Goal: Transaction & Acquisition: Purchase product/service

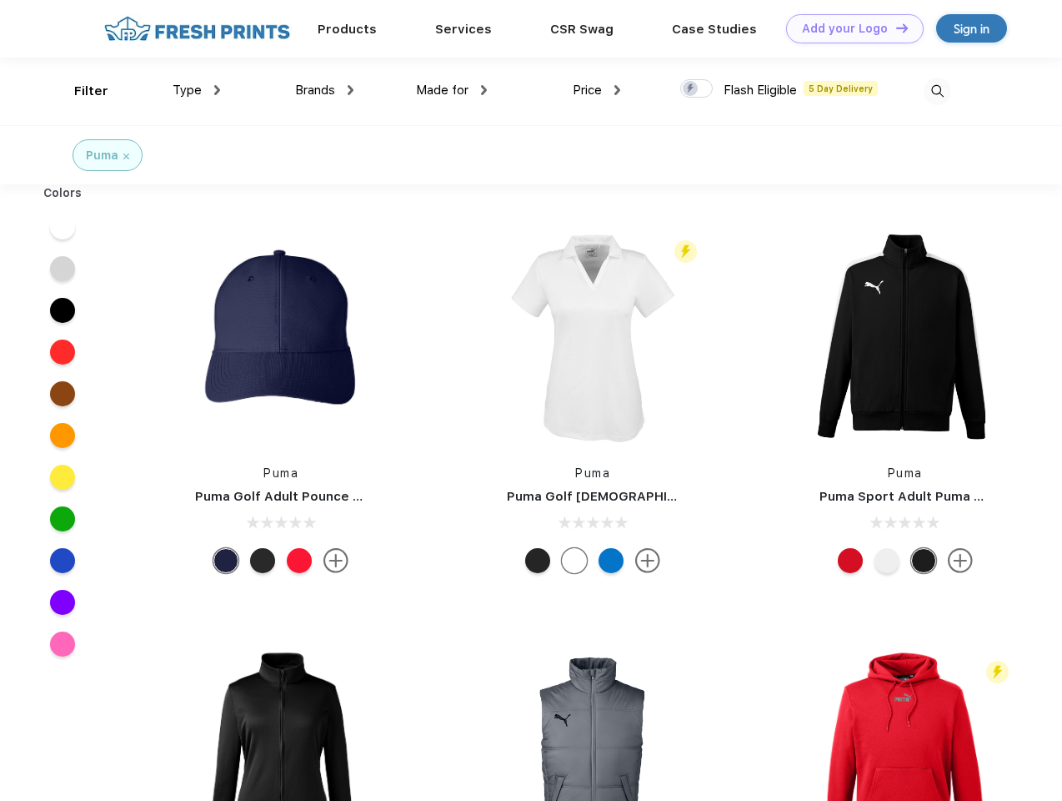
scroll to position [1, 0]
click at [849, 28] on link "Add your Logo Design Tool" at bounding box center [855, 28] width 138 height 29
click at [0, 0] on div "Design Tool" at bounding box center [0, 0] width 0 height 0
click at [895, 28] on link "Add your Logo Design Tool" at bounding box center [855, 28] width 138 height 29
click at [80, 91] on div "Filter" at bounding box center [91, 91] width 34 height 19
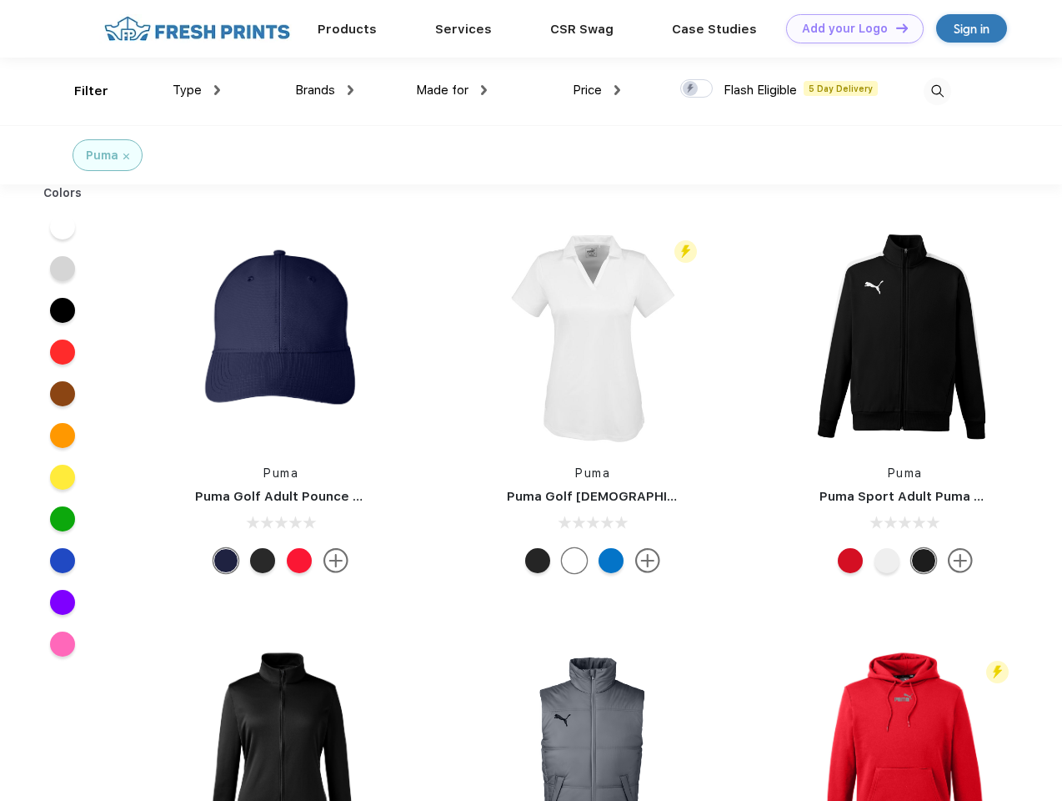
click at [197, 90] on span "Type" at bounding box center [187, 90] width 29 height 15
click at [324, 90] on span "Brands" at bounding box center [315, 90] width 40 height 15
click at [452, 90] on span "Made for" at bounding box center [442, 90] width 53 height 15
click at [597, 90] on span "Price" at bounding box center [587, 90] width 29 height 15
click at [697, 89] on div at bounding box center [696, 88] width 33 height 18
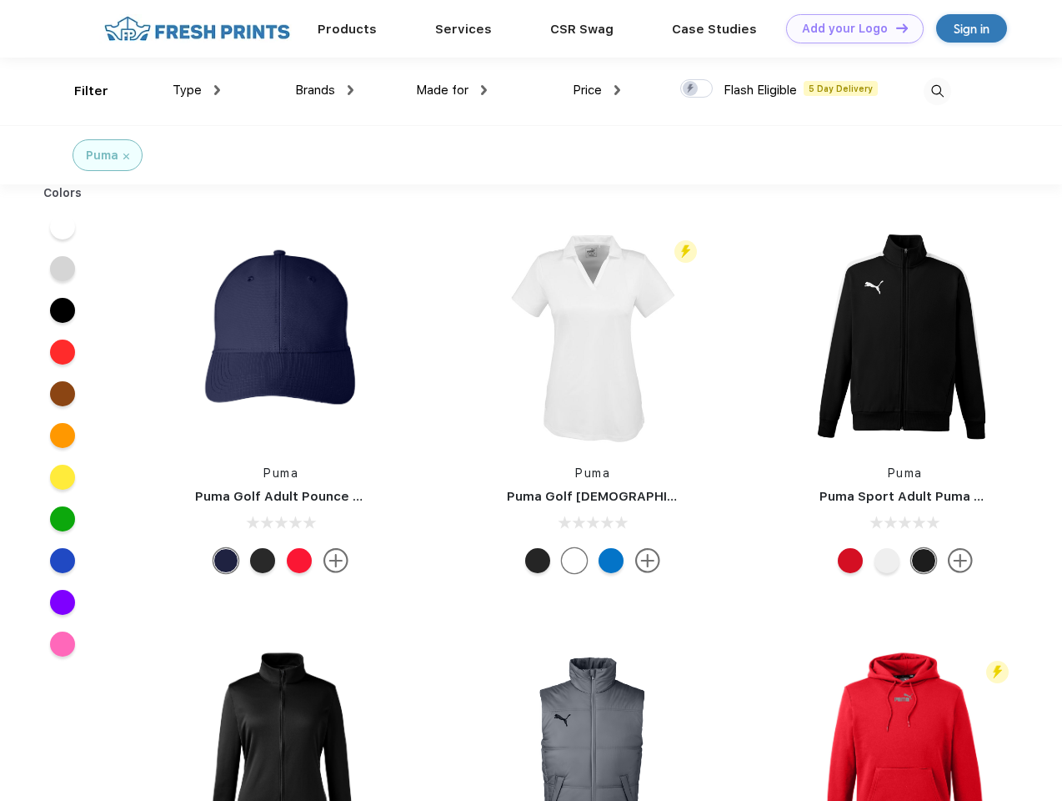
click at [691, 89] on input "checkbox" at bounding box center [685, 83] width 11 height 11
click at [937, 91] on img at bounding box center [938, 92] width 28 height 28
